Goal: Task Accomplishment & Management: Use online tool/utility

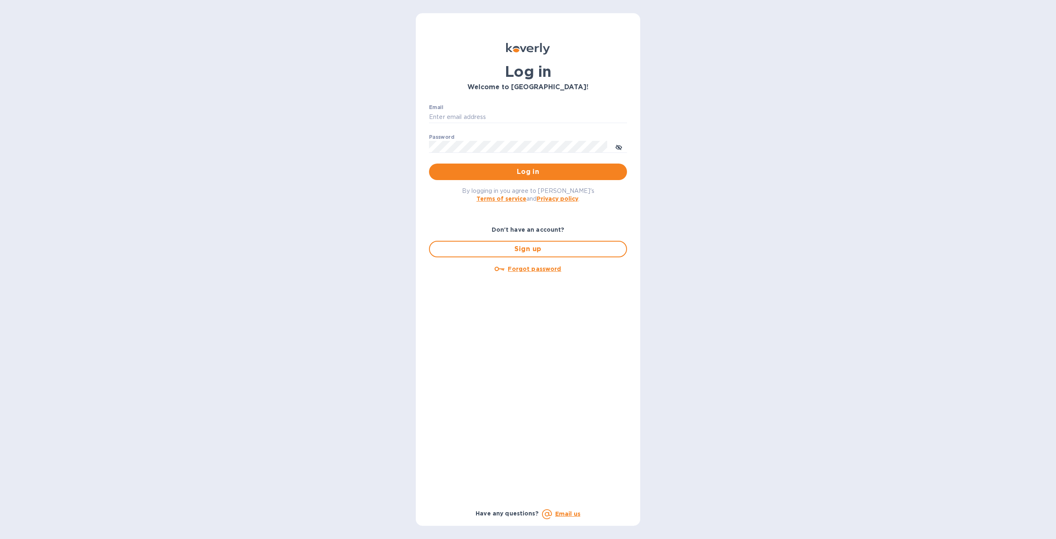
type input "[PERSON_NAME][EMAIL_ADDRESS][DOMAIN_NAME]"
click at [574, 157] on p "​" at bounding box center [528, 158] width 198 height 9
click at [572, 165] on button "Log in" at bounding box center [528, 171] width 198 height 17
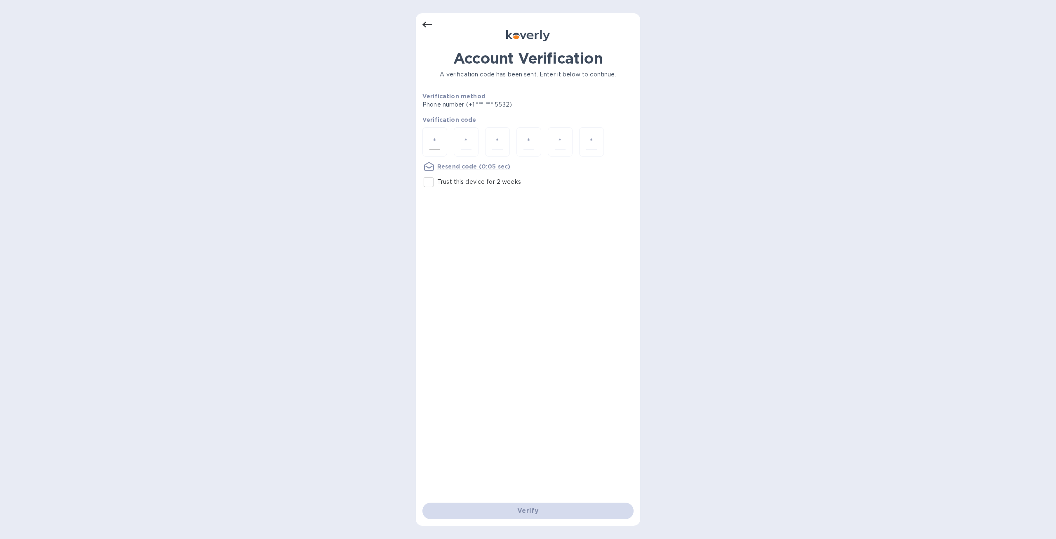
click at [442, 142] on div at bounding box center [435, 141] width 25 height 29
type input "1"
type input "3"
type input "1"
type input "2"
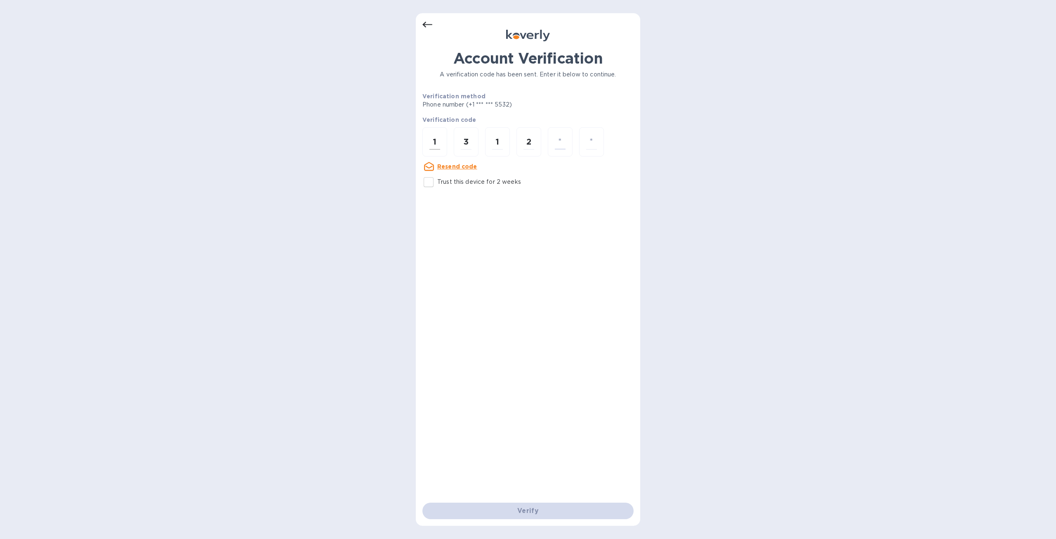
type input "1"
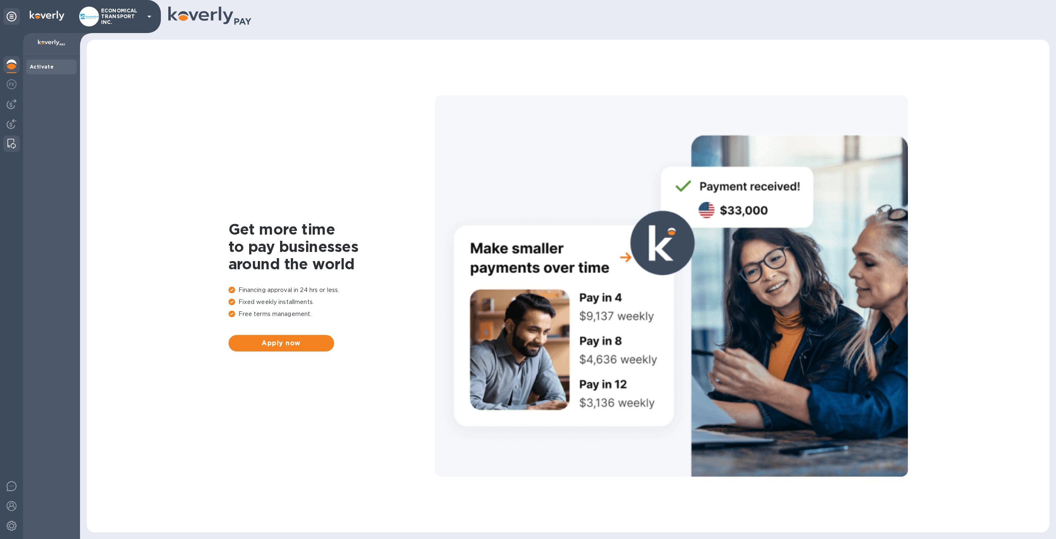
click at [14, 144] on img at bounding box center [11, 144] width 8 height 10
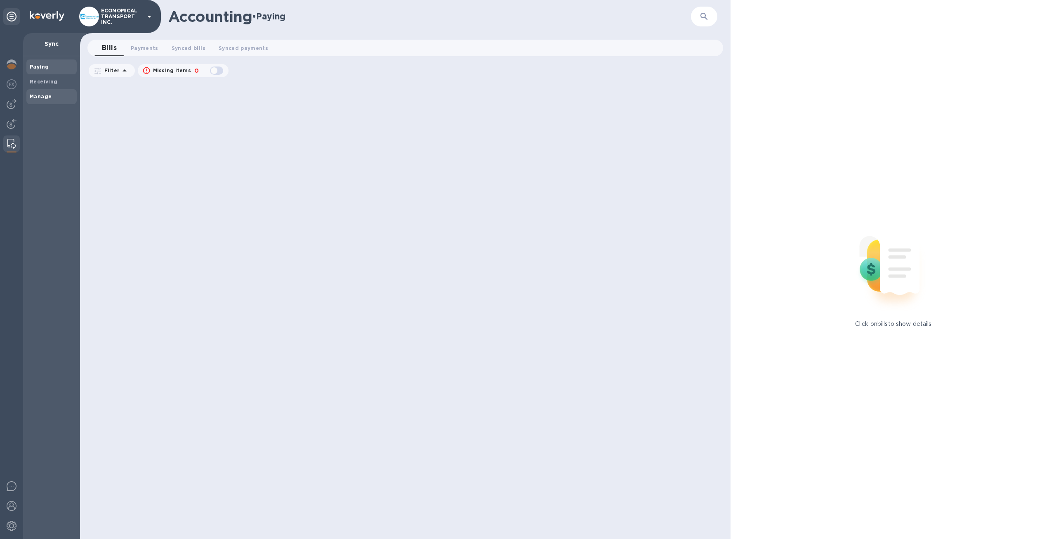
click at [45, 99] on b "Manage" at bounding box center [41, 96] width 22 height 6
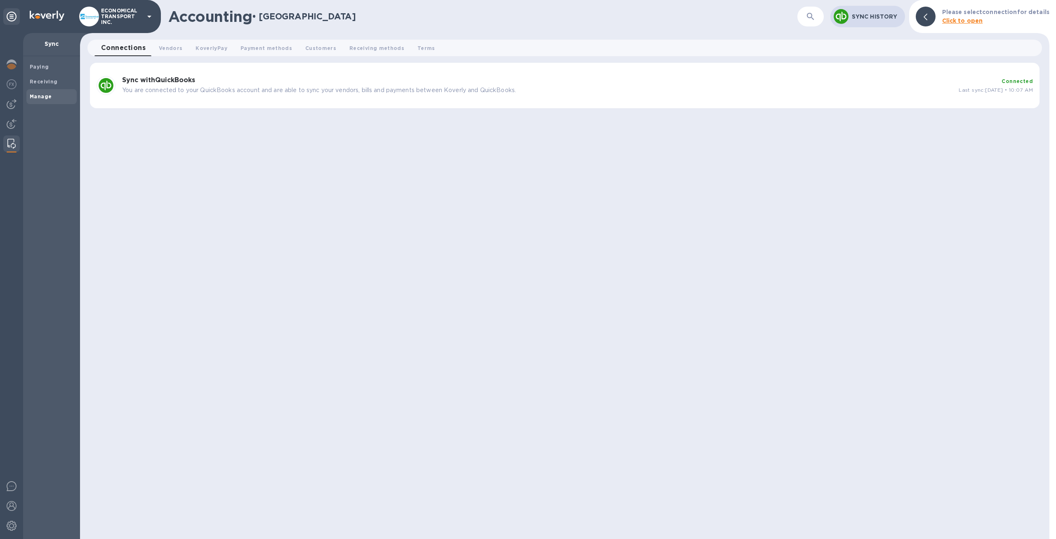
click at [934, 74] on div "Sync with QuickBooks You are connected to your QuickBooks account and are able …" at bounding box center [537, 85] width 837 height 25
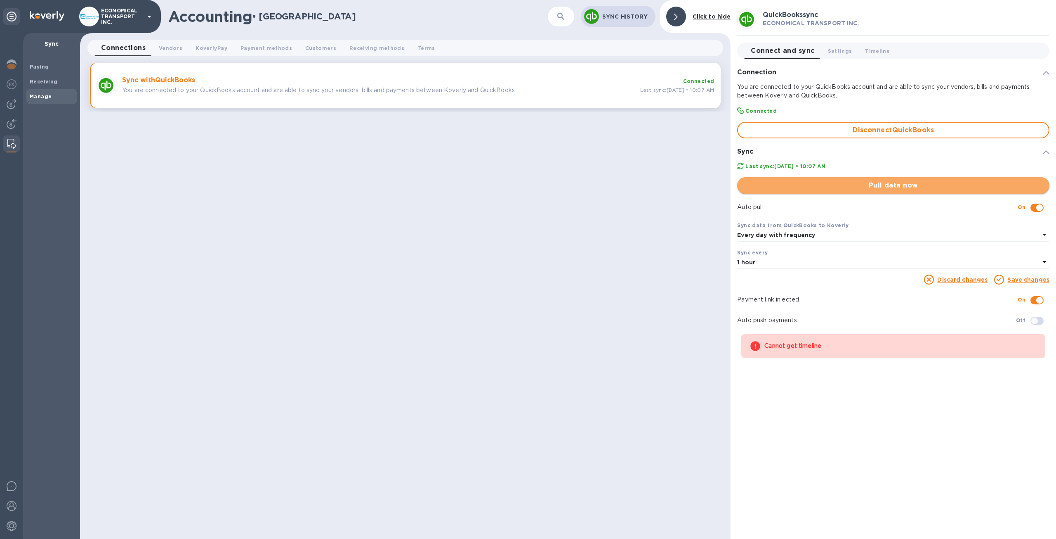
click at [856, 187] on span "Pull data now" at bounding box center [893, 185] width 299 height 10
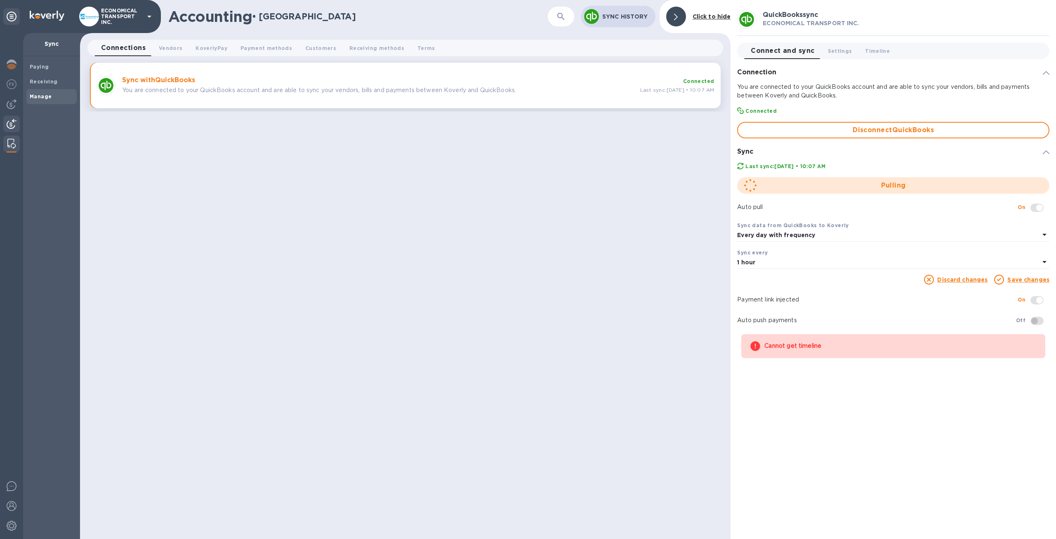
click at [12, 122] on img at bounding box center [12, 124] width 10 height 10
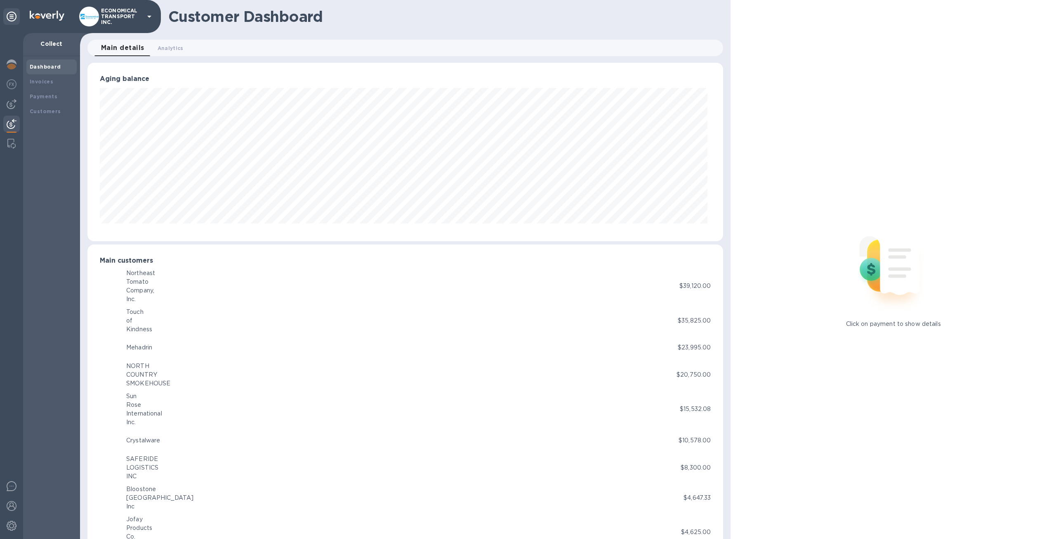
scroll to position [412479, 412024]
click at [52, 78] on div "Invoices" at bounding box center [52, 82] width 44 height 8
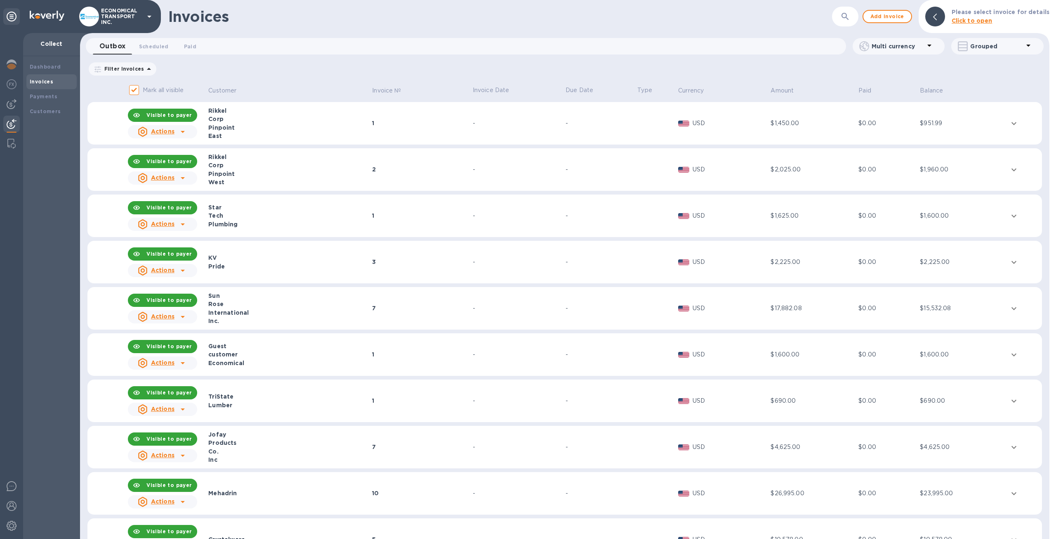
click at [282, 213] on div "Tech" at bounding box center [288, 215] width 161 height 8
click at [39, 86] on div "Invoices" at bounding box center [51, 81] width 50 height 15
click at [52, 73] on div "Dashboard" at bounding box center [51, 66] width 50 height 15
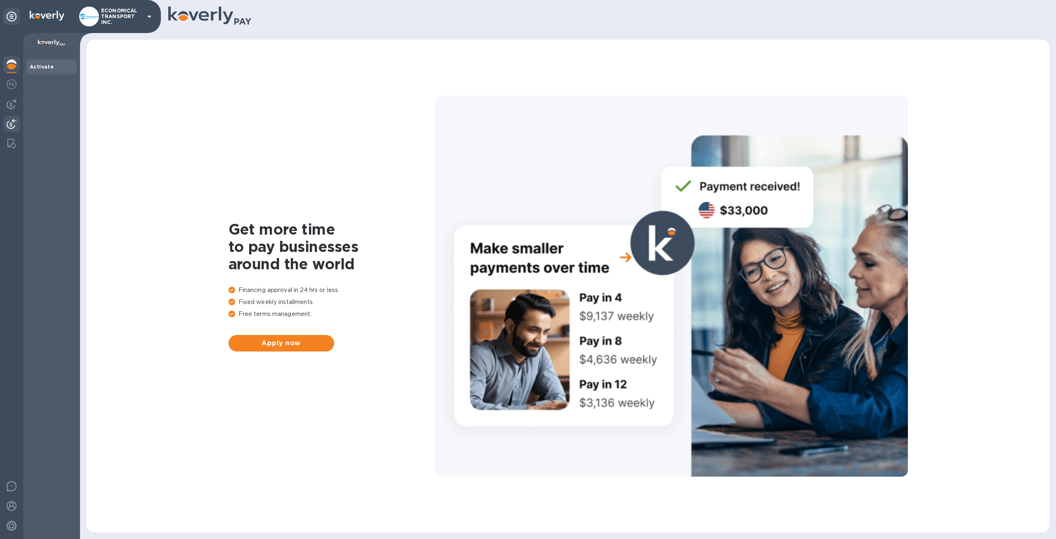
click at [12, 124] on img at bounding box center [12, 124] width 10 height 10
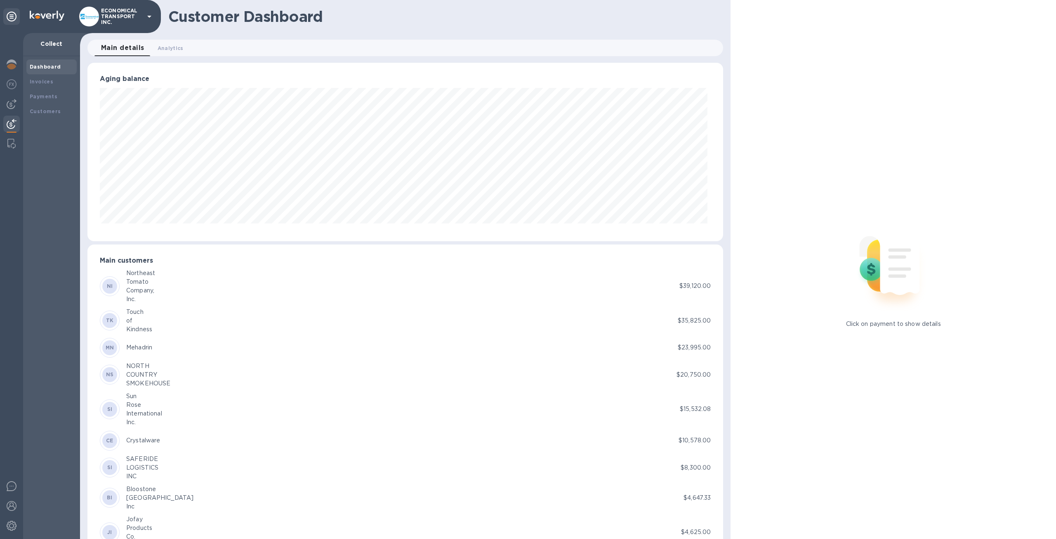
scroll to position [412479, 412340]
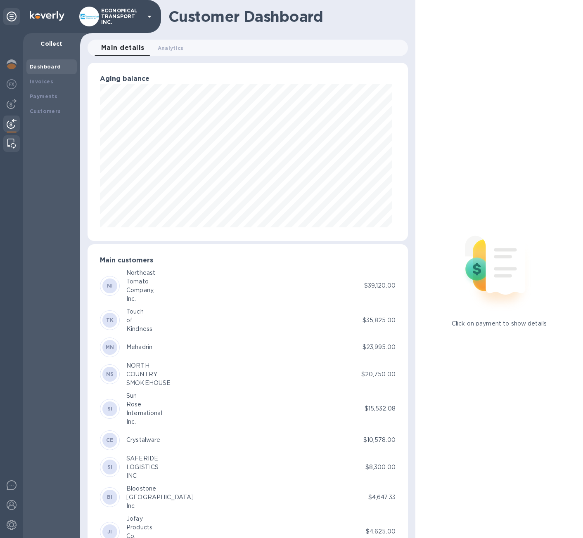
click at [7, 142] on img at bounding box center [11, 144] width 8 height 10
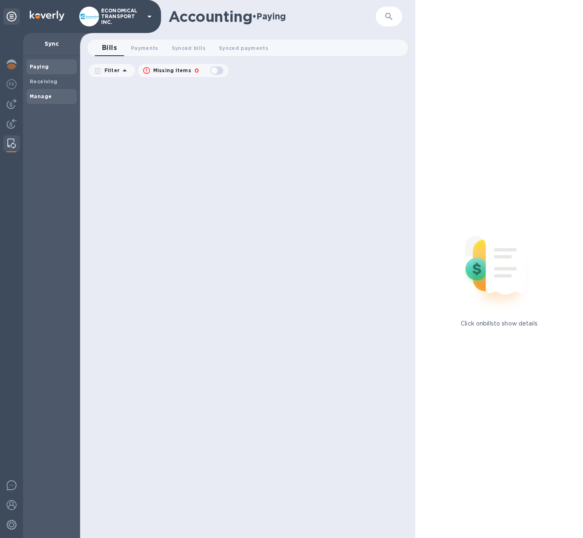
click at [53, 99] on span "Manage" at bounding box center [52, 96] width 44 height 8
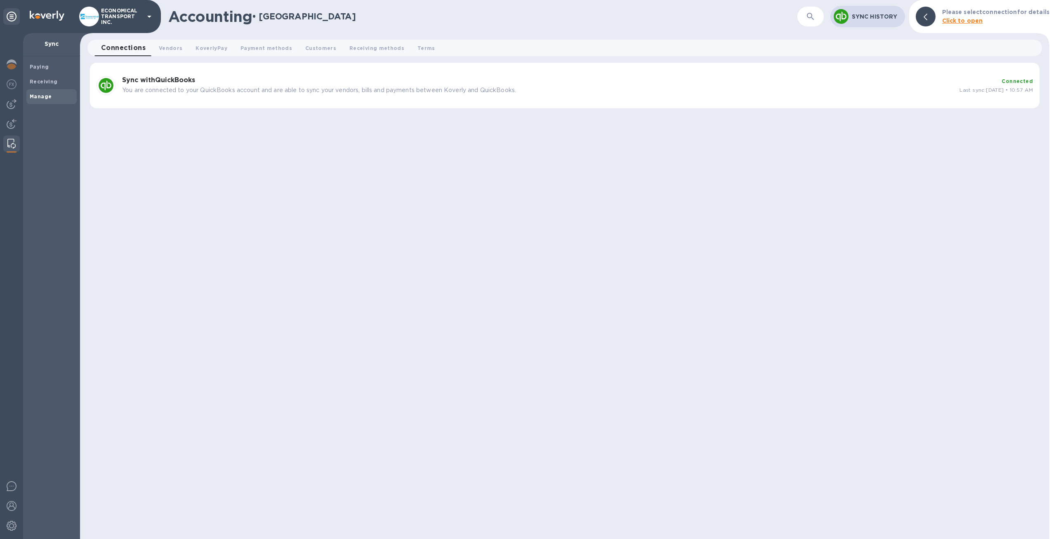
click at [960, 90] on span "Last sync: Sep 29, 2025 • 10:57 AM" at bounding box center [996, 90] width 73 height 6
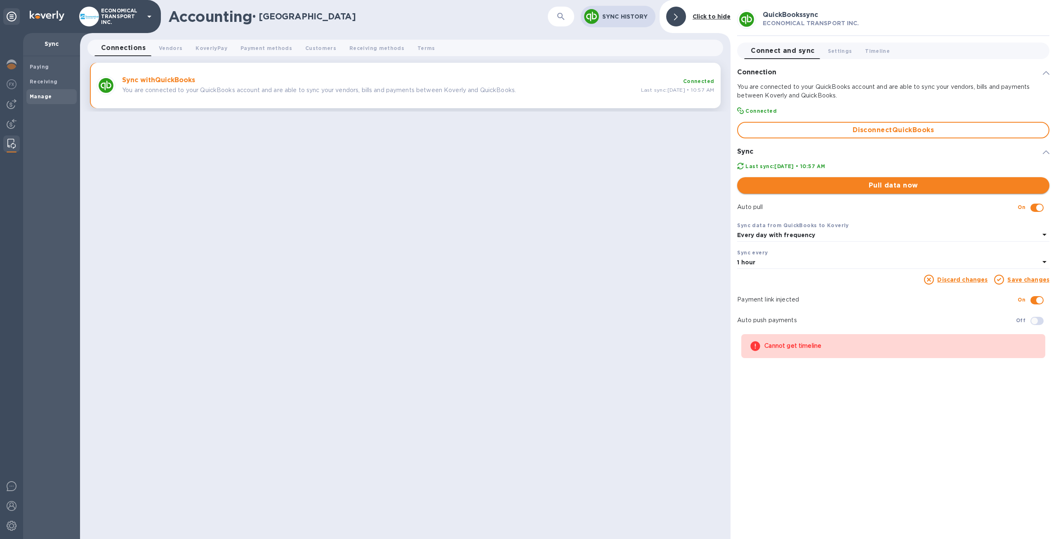
click at [902, 181] on span "Pull data now" at bounding box center [893, 185] width 299 height 10
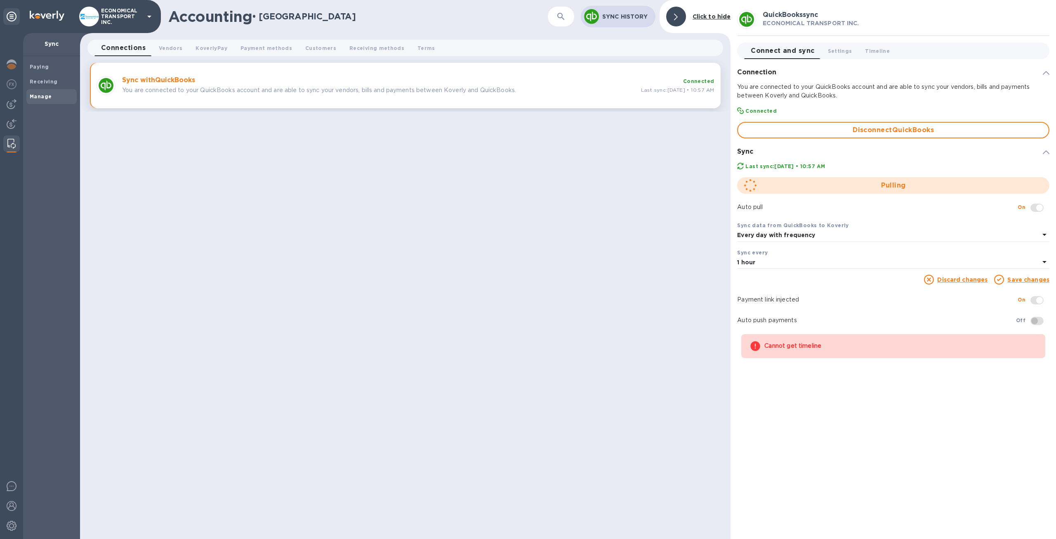
drag, startPoint x: 54, startPoint y: 82, endPoint x: 40, endPoint y: 151, distance: 70.1
click at [40, 151] on div "Paying Receiving Manage" at bounding box center [51, 297] width 57 height 482
